Goal: Task Accomplishment & Management: Manage account settings

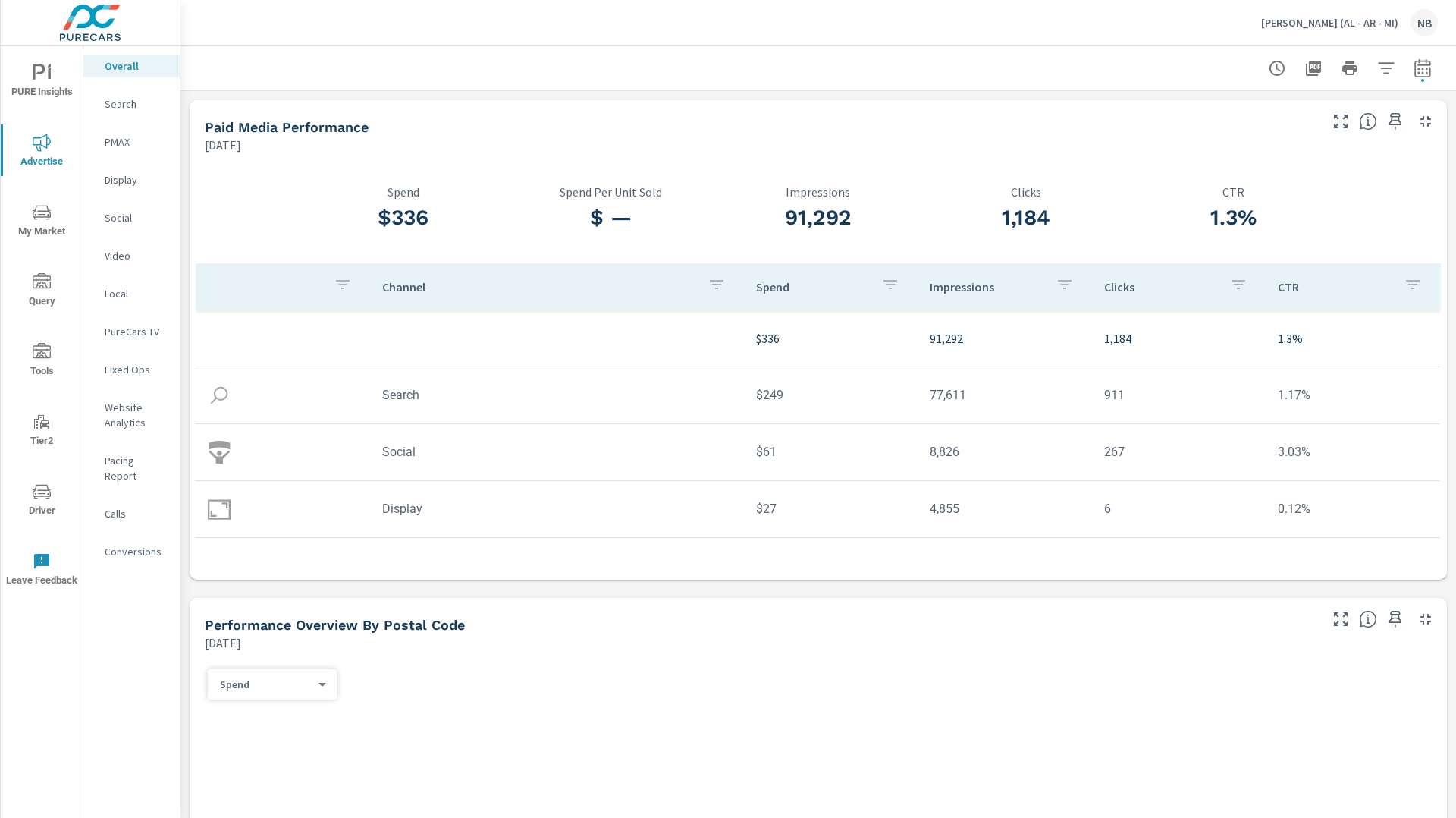
scroll to position [1673, 0]
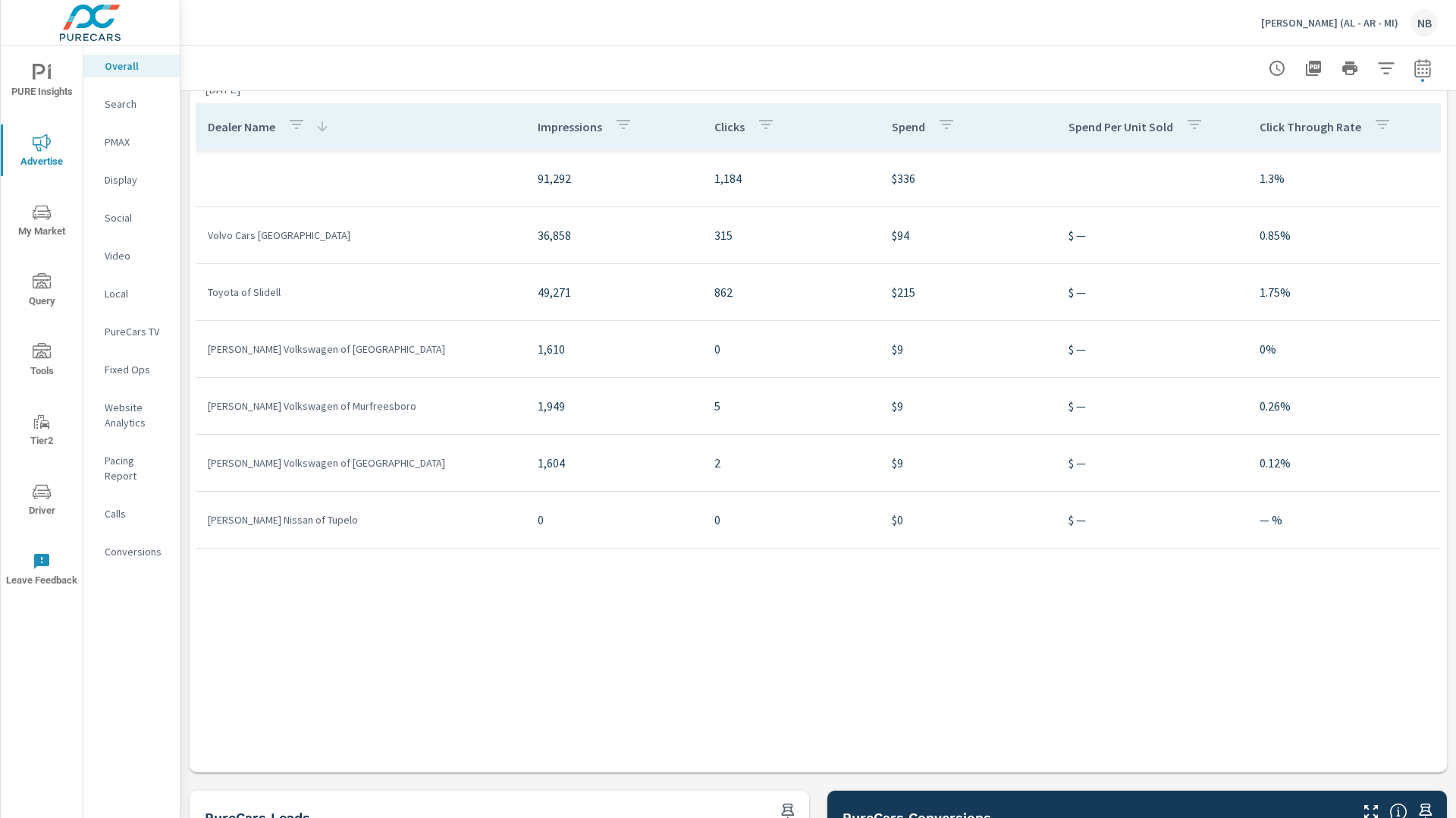
click at [1346, 25] on p "Carlock (AL - AR - MI)" at bounding box center [1329, 22] width 137 height 13
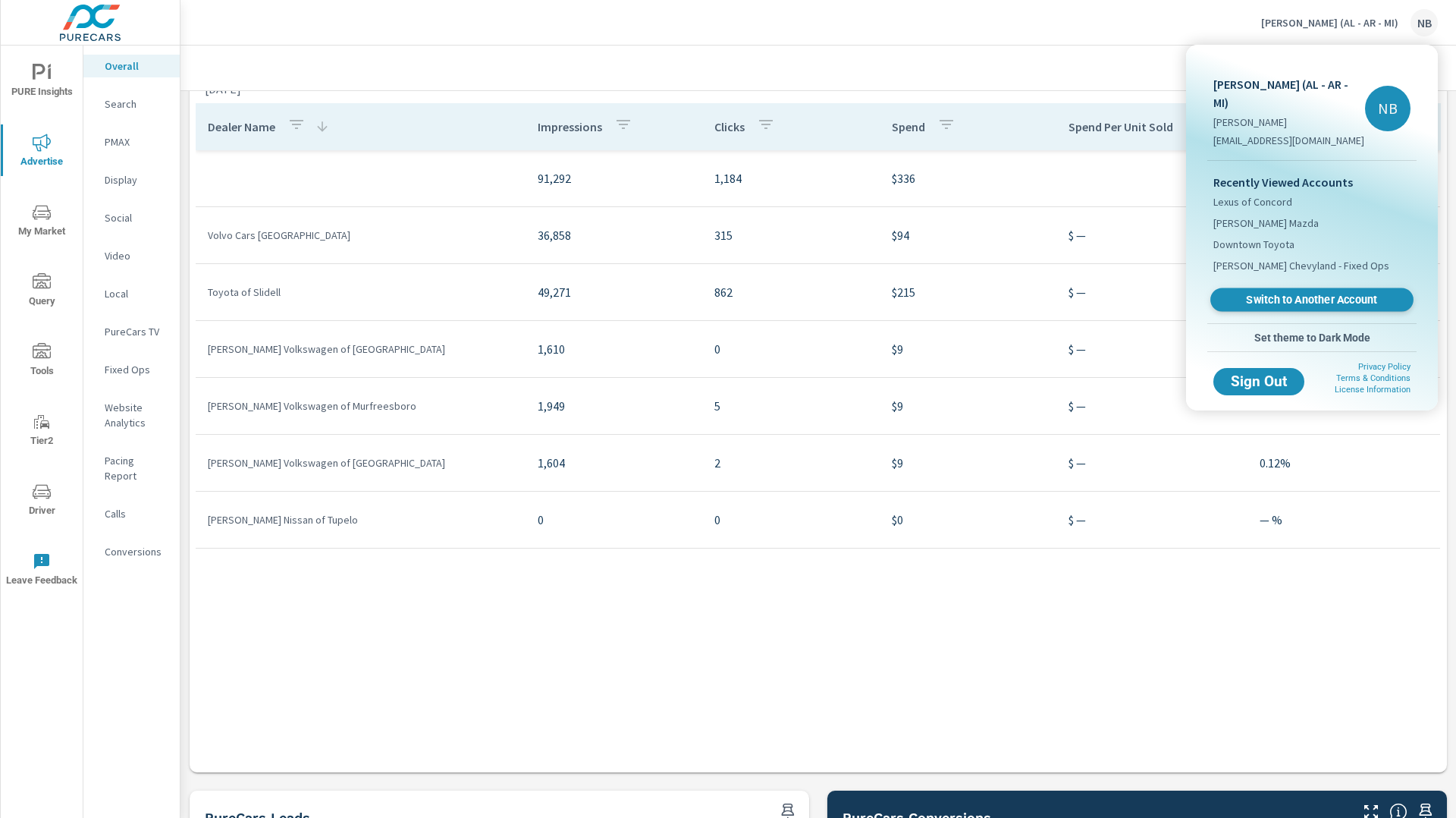
click at [1261, 293] on span "Switch to Another Account" at bounding box center [1311, 300] width 186 height 14
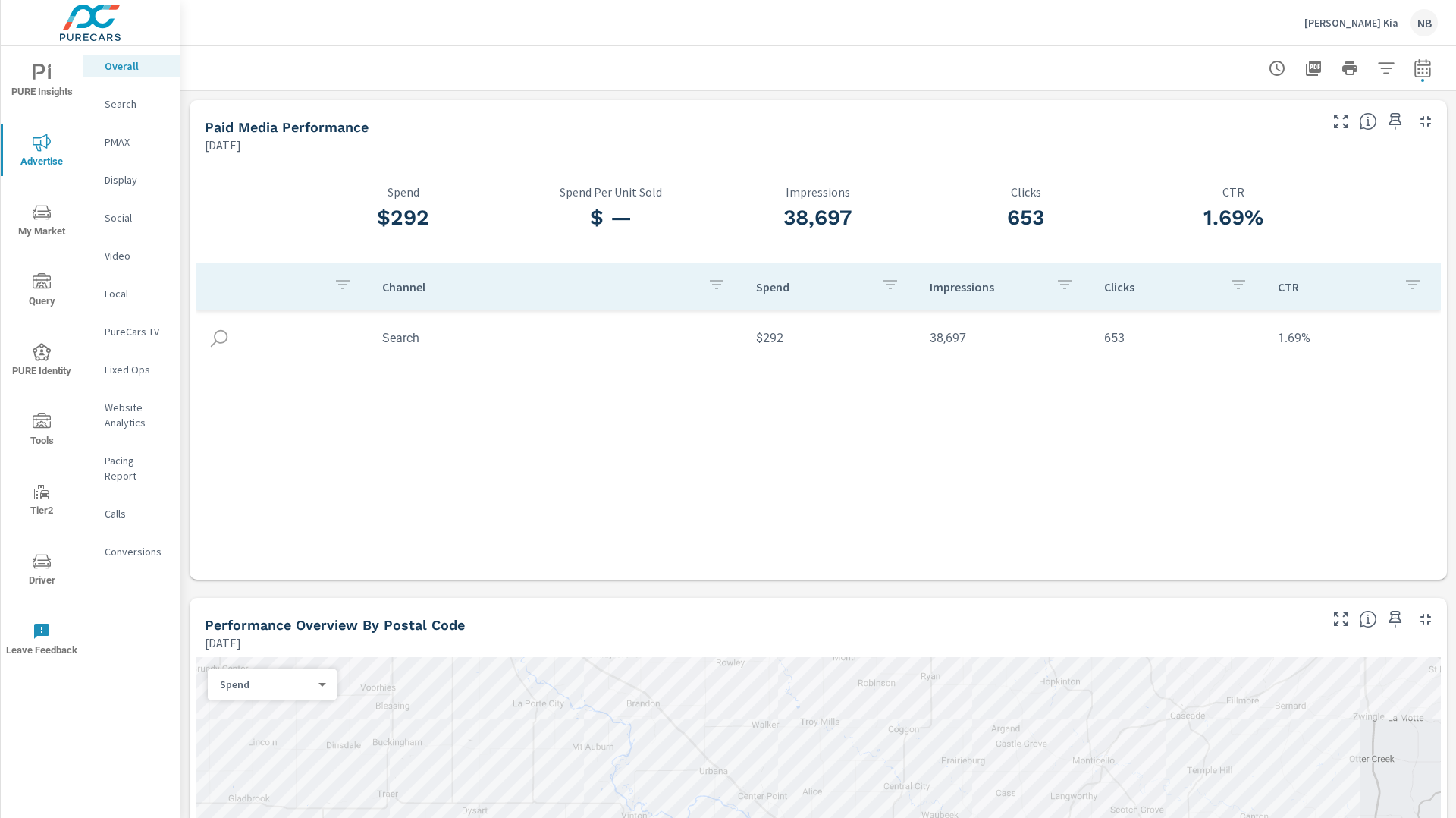
click at [40, 555] on icon "nav menu" at bounding box center [42, 561] width 19 height 19
